Goal: Task Accomplishment & Management: Use online tool/utility

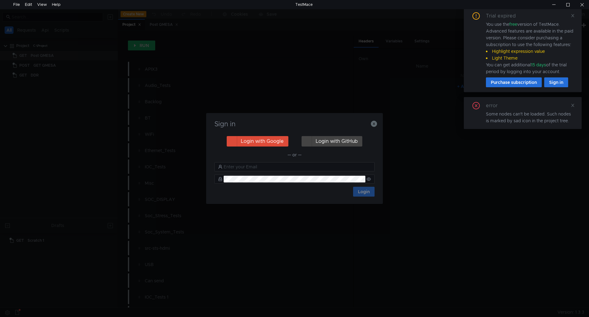
click at [378, 122] on div "Sign in Login with Google Login with GitHub — or — Login" at bounding box center [294, 158] width 177 height 91
click at [376, 122] on icon "button" at bounding box center [374, 124] width 6 height 6
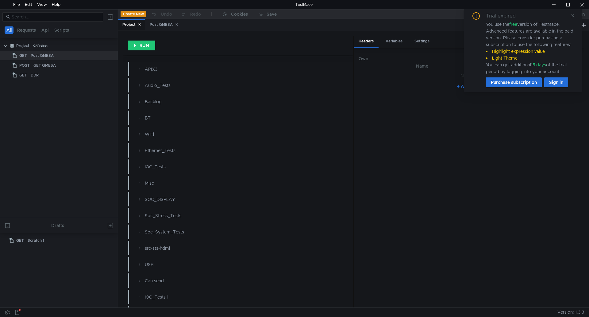
click at [572, 16] on icon at bounding box center [573, 16] width 4 height 4
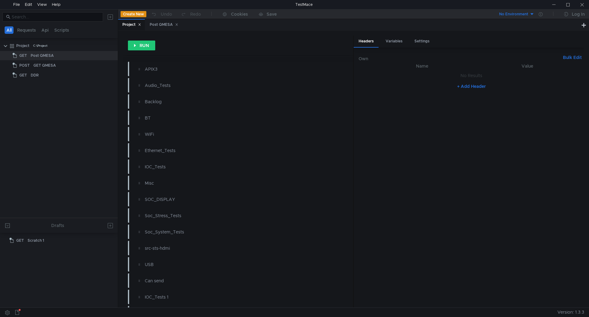
click at [572, 199] on nz-table "Name Value No Results + Add Header" at bounding box center [472, 182] width 226 height 240
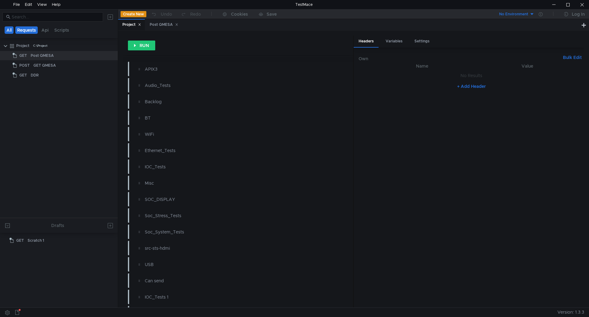
click at [26, 30] on button "Requests" at bounding box center [26, 29] width 22 height 7
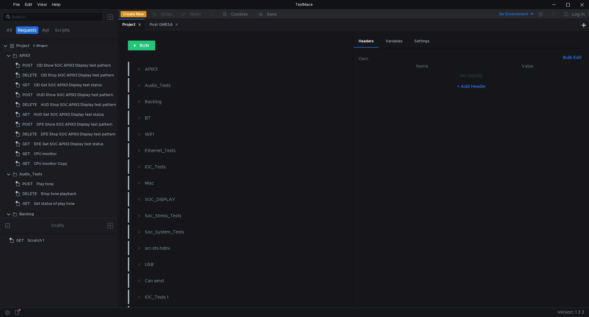
click at [26, 30] on button "Requests" at bounding box center [27, 29] width 22 height 7
click at [52, 15] on input at bounding box center [56, 17] width 88 height 7
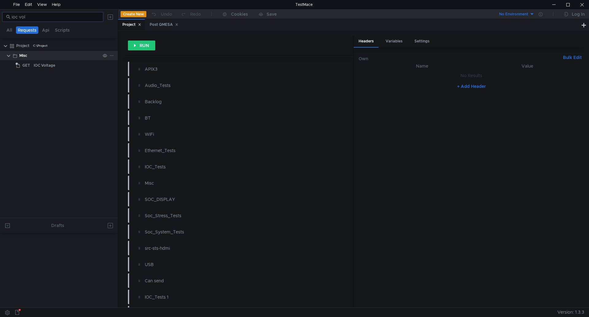
type input "ioc vol"
click at [47, 60] on div "Misc" at bounding box center [59, 55] width 81 height 9
click at [47, 63] on div "IOC Voltage" at bounding box center [44, 65] width 21 height 9
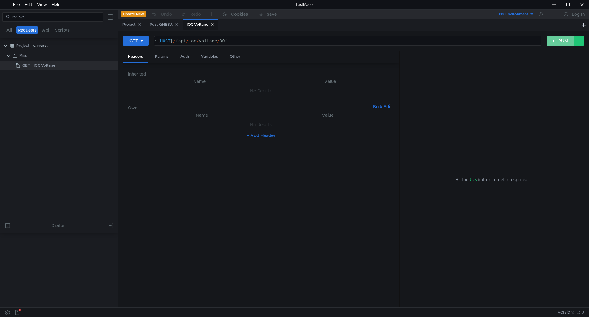
click at [555, 38] on button "RUN" at bounding box center [560, 41] width 27 height 10
